Goal: Task Accomplishment & Management: Use online tool/utility

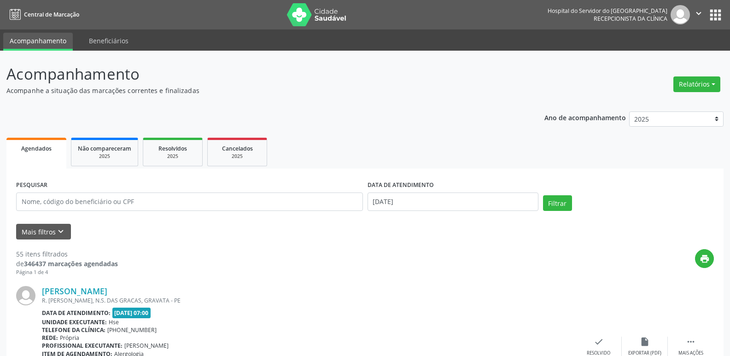
click at [695, 81] on button "Relatórios" at bounding box center [696, 84] width 47 height 16
click at [658, 102] on link "Agendamentos" at bounding box center [671, 104] width 99 height 13
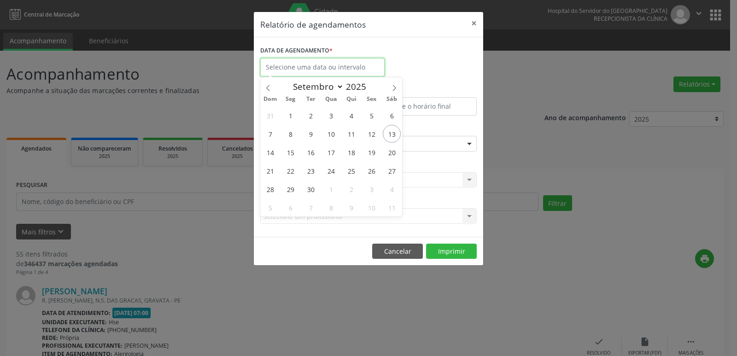
click at [320, 70] on input "text" at bounding box center [322, 67] width 124 height 18
click at [397, 133] on span "13" at bounding box center [392, 134] width 18 height 18
type input "[DATE]"
click at [397, 133] on span "13" at bounding box center [392, 134] width 18 height 18
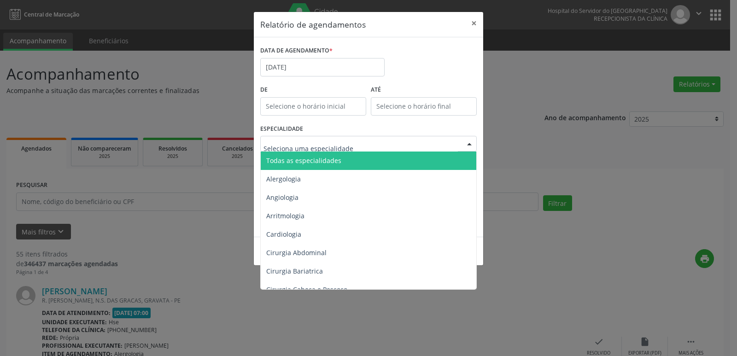
click at [306, 157] on span "Todas as especialidades" at bounding box center [303, 160] width 75 height 9
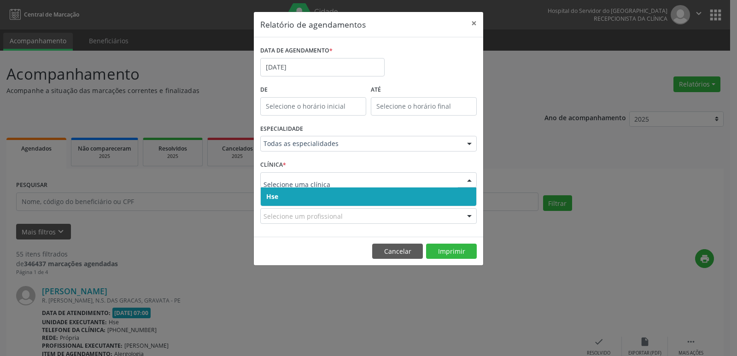
click at [317, 197] on span "Hse" at bounding box center [368, 196] width 215 height 18
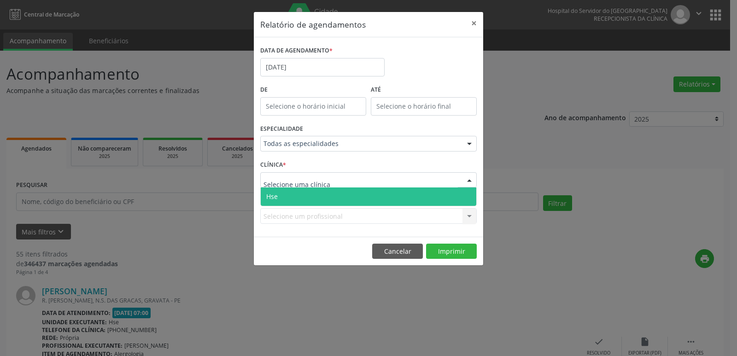
click at [320, 198] on span "Hse" at bounding box center [368, 196] width 215 height 18
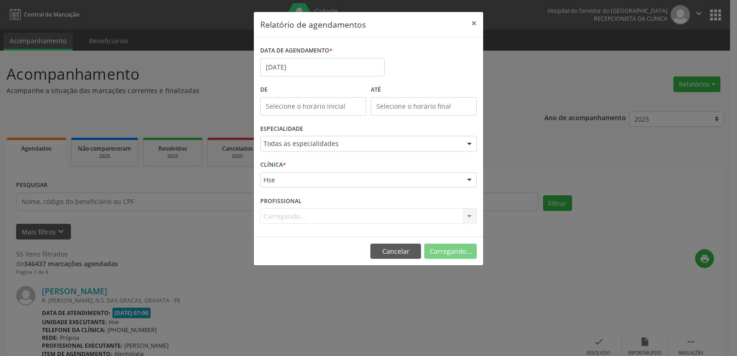
click at [309, 219] on div "Carregando... Nenhum resultado encontrado para: " " Não há nenhuma opção para s…" at bounding box center [368, 216] width 216 height 16
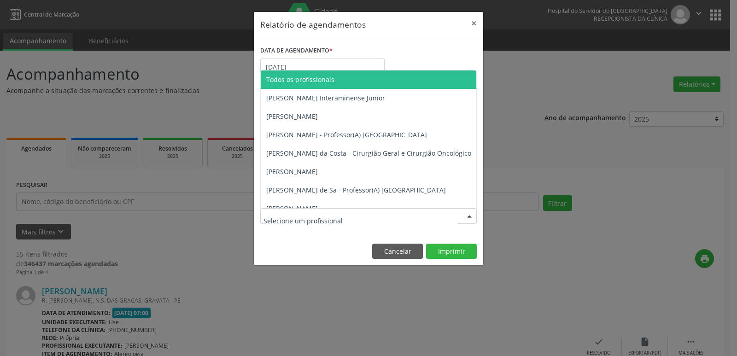
click at [355, 78] on span "Todos os profissionais" at bounding box center [416, 79] width 310 height 18
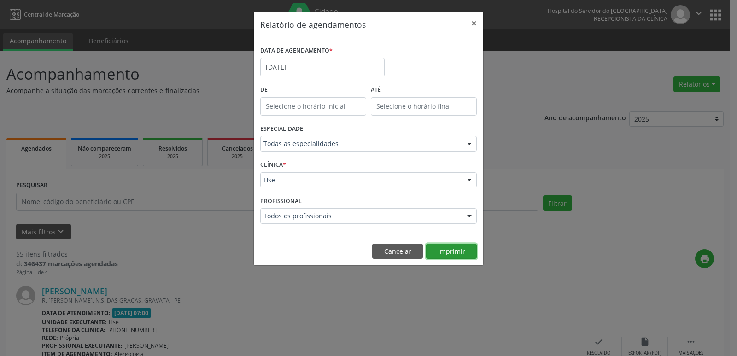
click at [466, 258] on button "Imprimir" at bounding box center [451, 252] width 51 height 16
